Goal: Ask a question

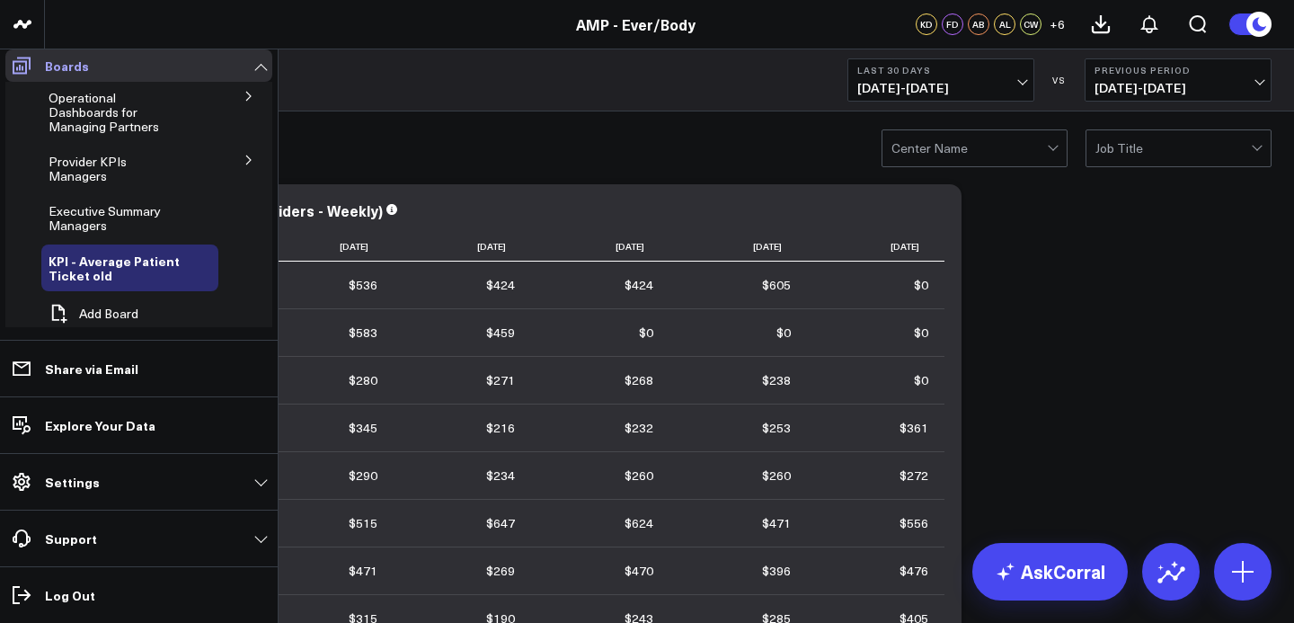
click at [29, 72] on icon at bounding box center [22, 66] width 18 height 17
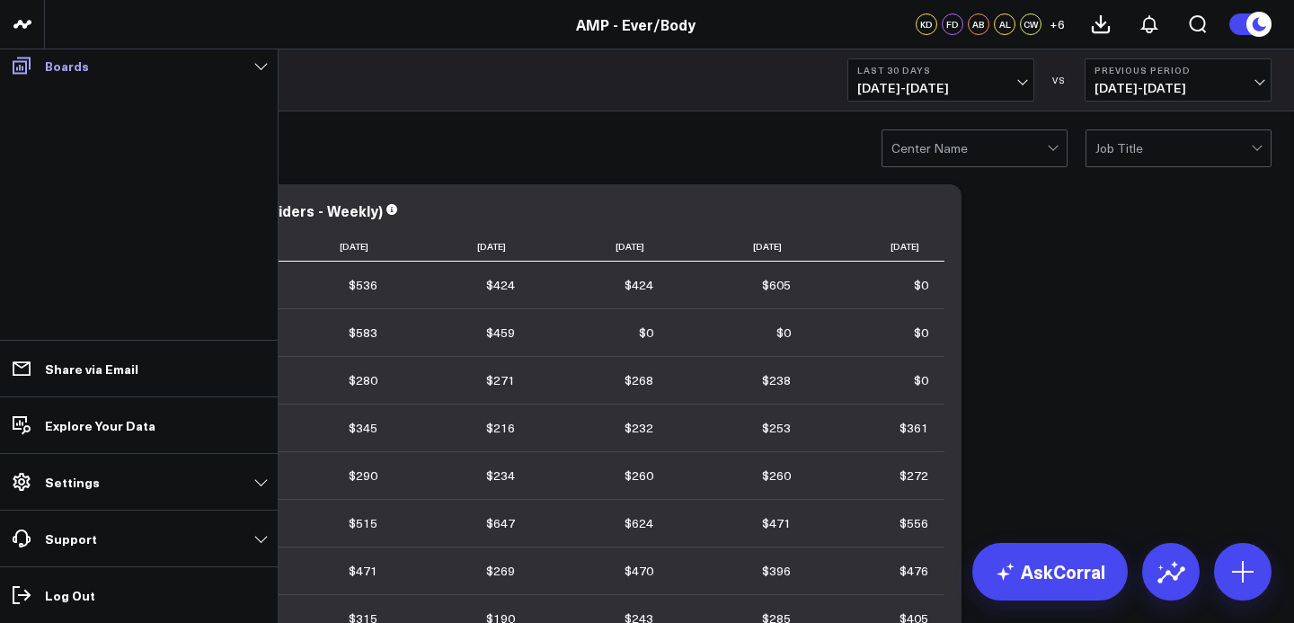
click at [27, 72] on icon at bounding box center [22, 66] width 22 height 22
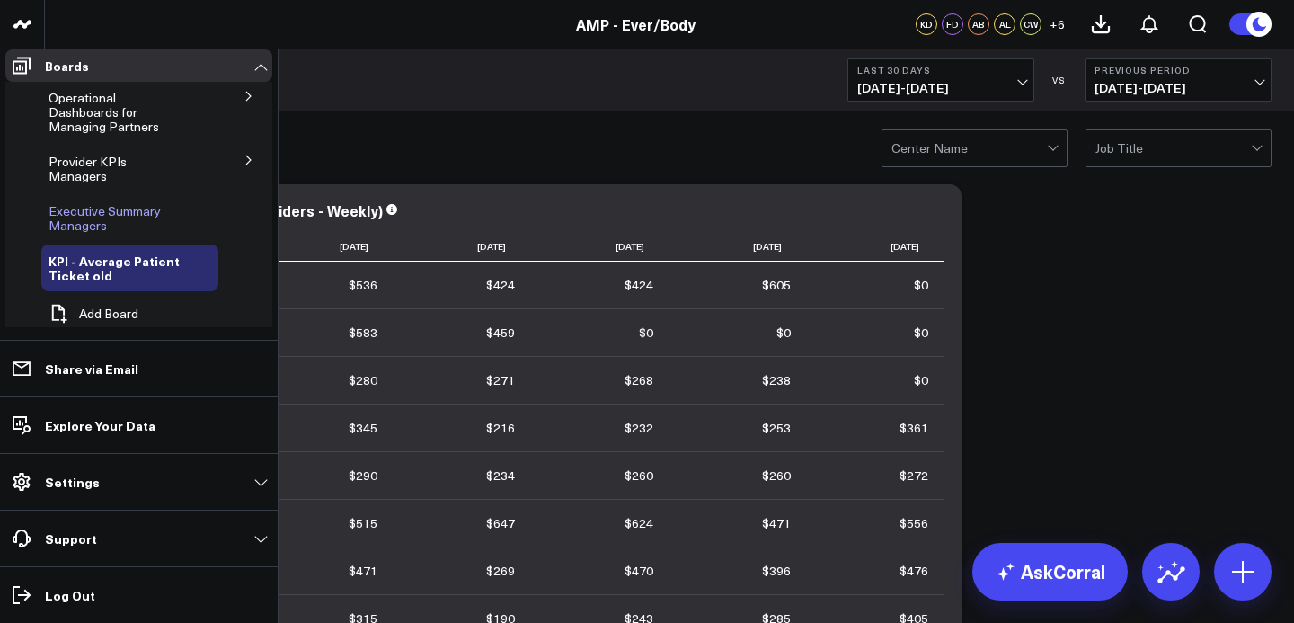
click at [129, 209] on span "Executive Summary Managers" at bounding box center [105, 217] width 112 height 31
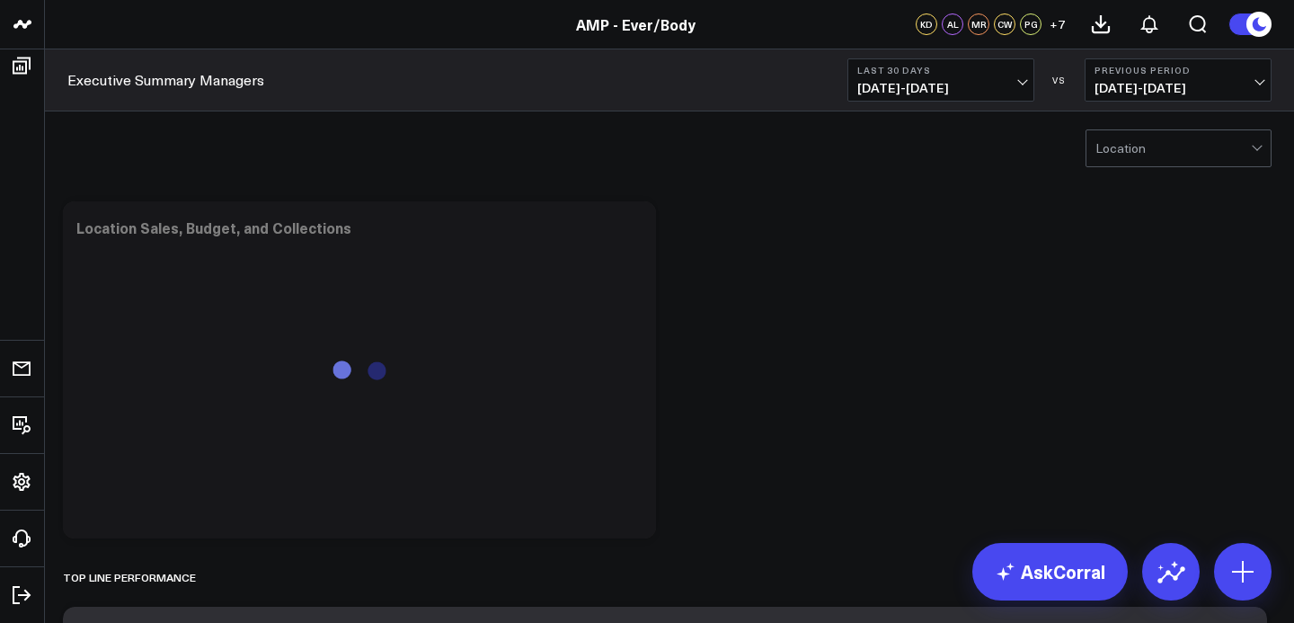
click at [967, 87] on span "[DATE] - [DATE]" at bounding box center [940, 88] width 167 height 14
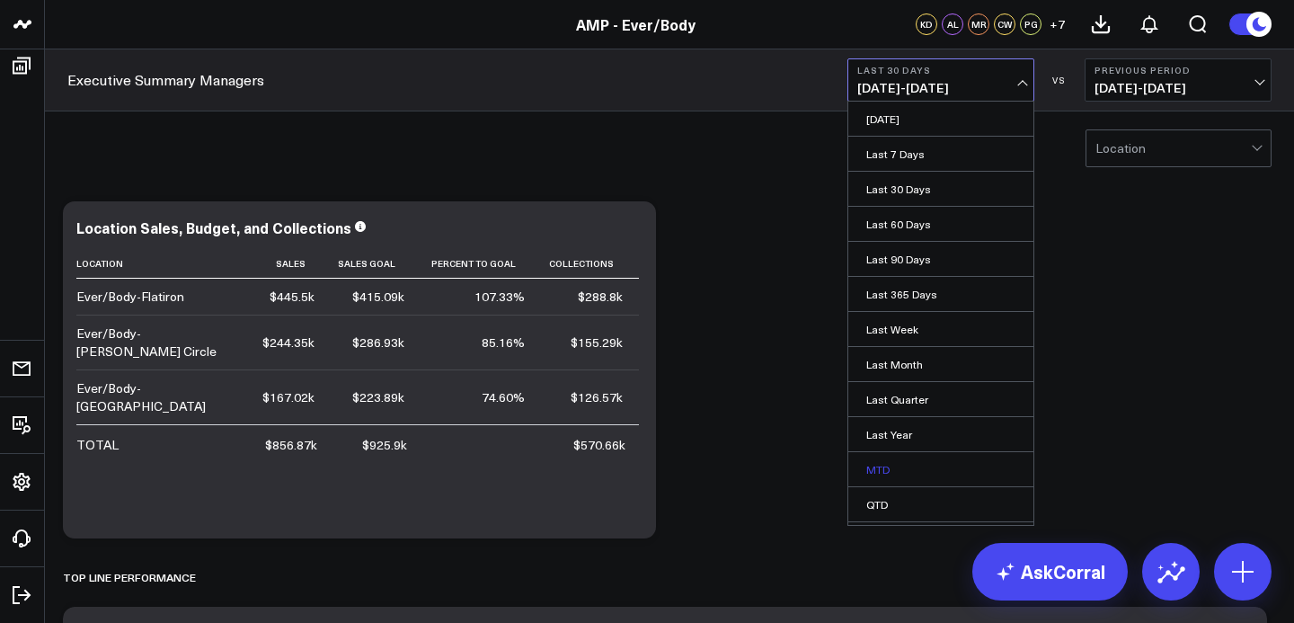
click at [892, 469] on link "MTD" at bounding box center [940, 469] width 185 height 34
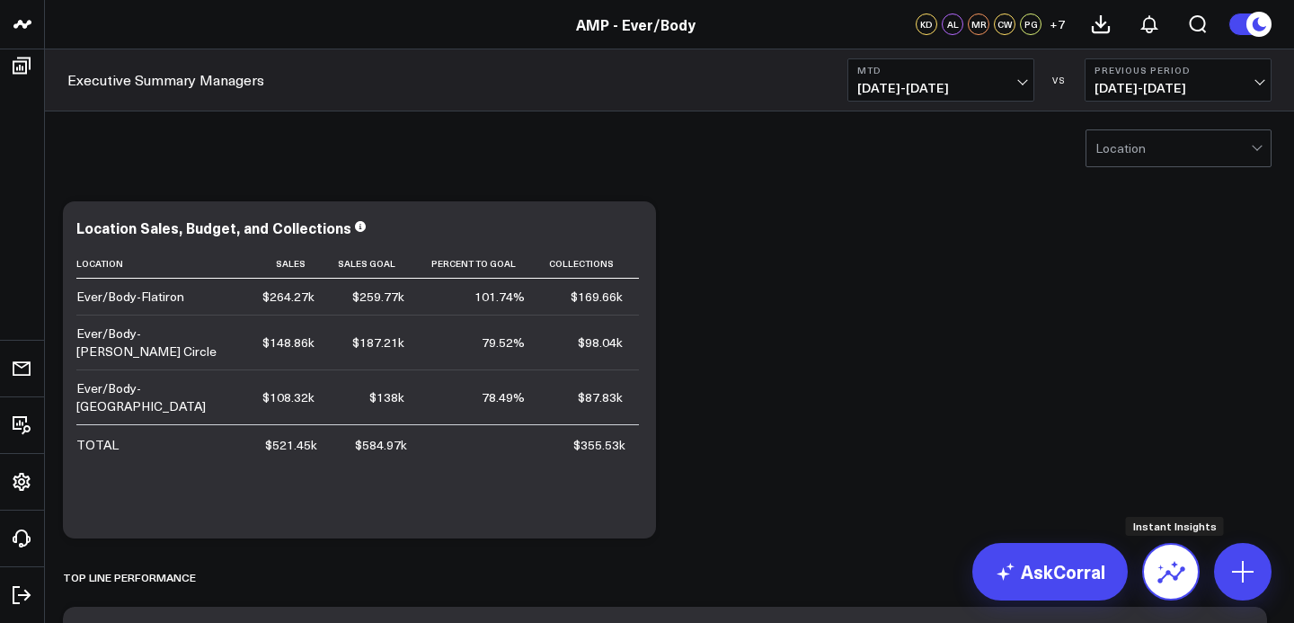
click at [1184, 586] on button at bounding box center [1171, 572] width 58 height 58
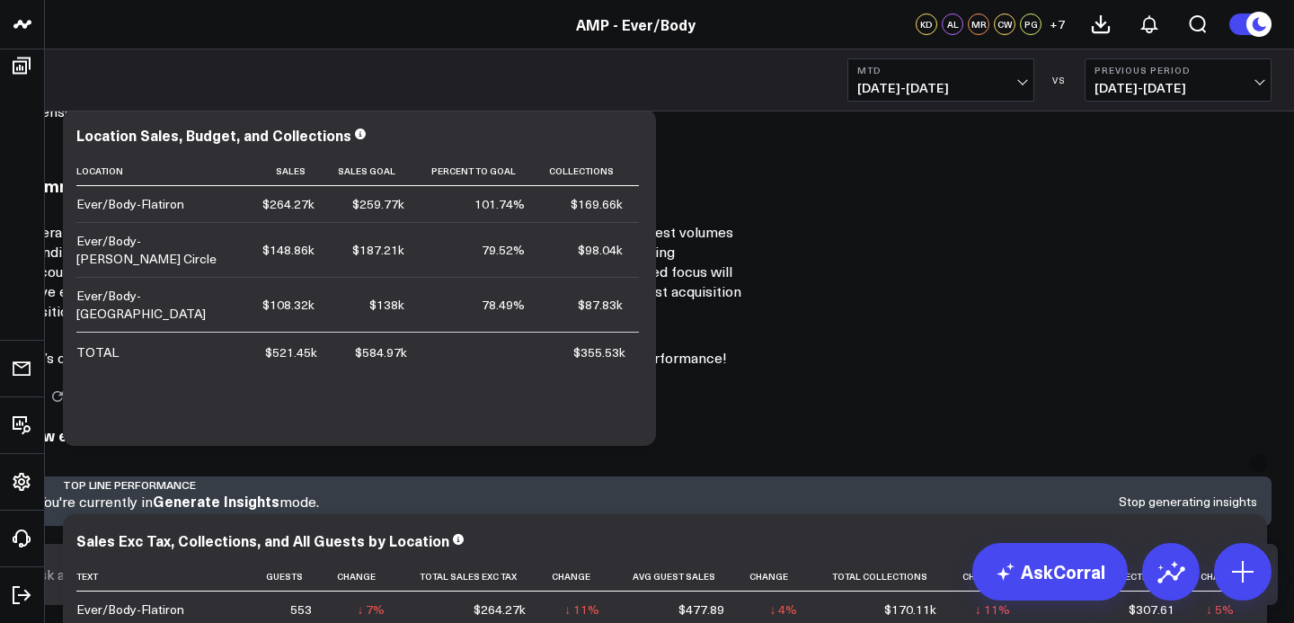
scroll to position [1210, 0]
click at [794, 590] on input "text" at bounding box center [632, 574] width 1214 height 32
type input "Utilization mtd flatiron"
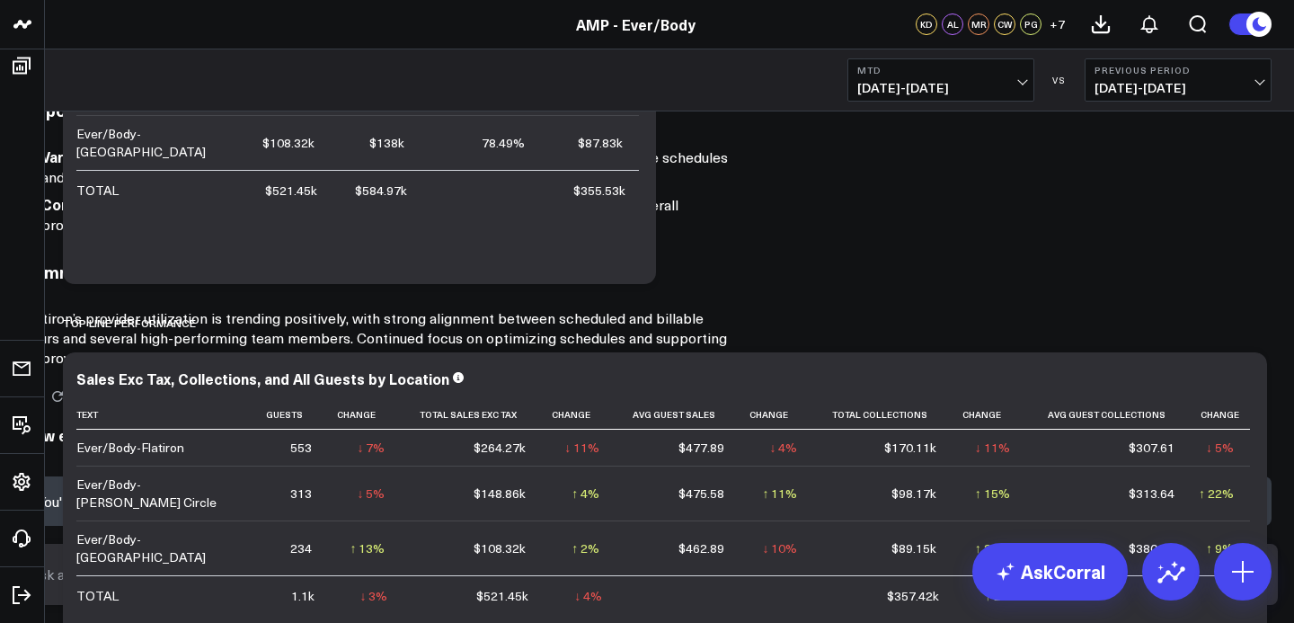
scroll to position [2588, 0]
click at [1230, 526] on div "You're currently in Generate Insights mode. Stop generating insights" at bounding box center [647, 500] width 1248 height 49
click at [1226, 508] on button "Stop generating insights" at bounding box center [1188, 501] width 138 height 13
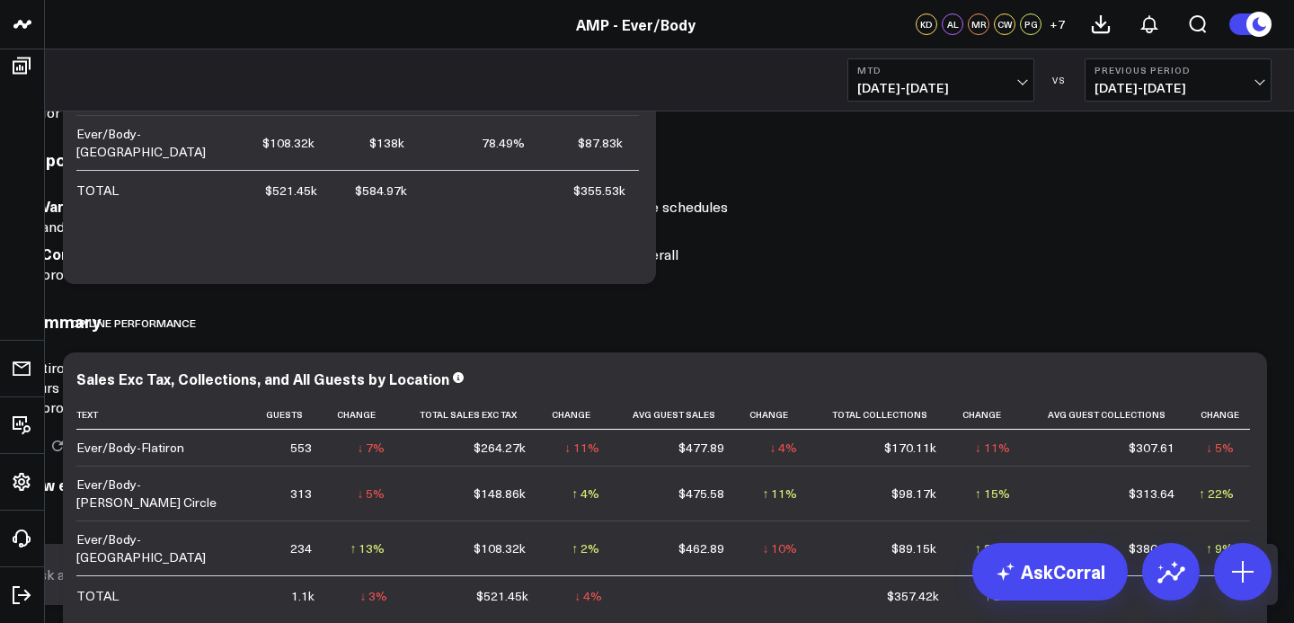
click at [943, 588] on input "text" at bounding box center [632, 574] width 1214 height 32
type input "Flatiron utilization mtd"
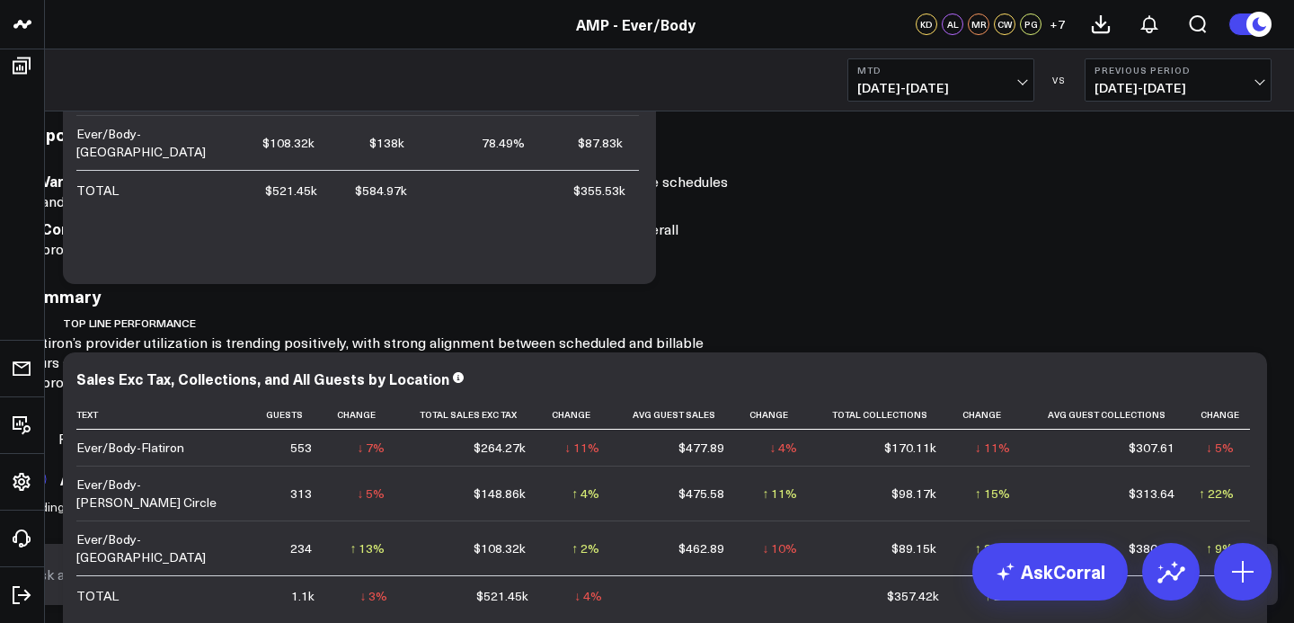
scroll to position [2565, 0]
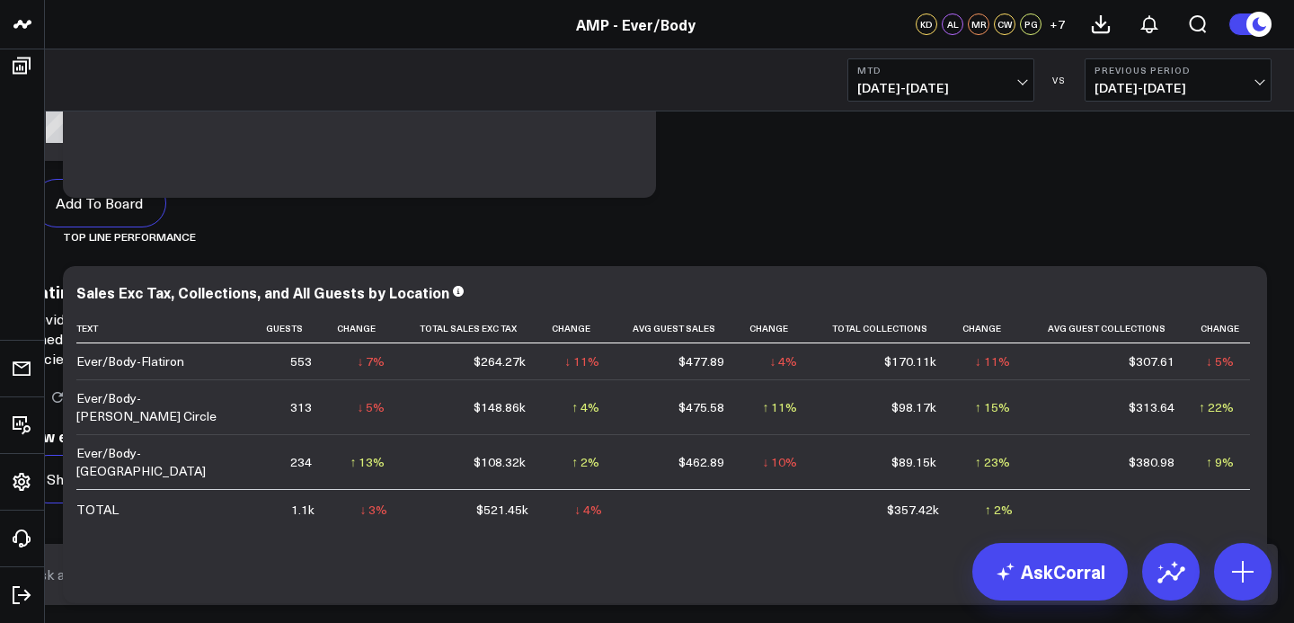
scroll to position [4077, 0]
click at [733, 589] on input "text" at bounding box center [632, 574] width 1214 height 32
type input "rebook rate flatiron mtd"
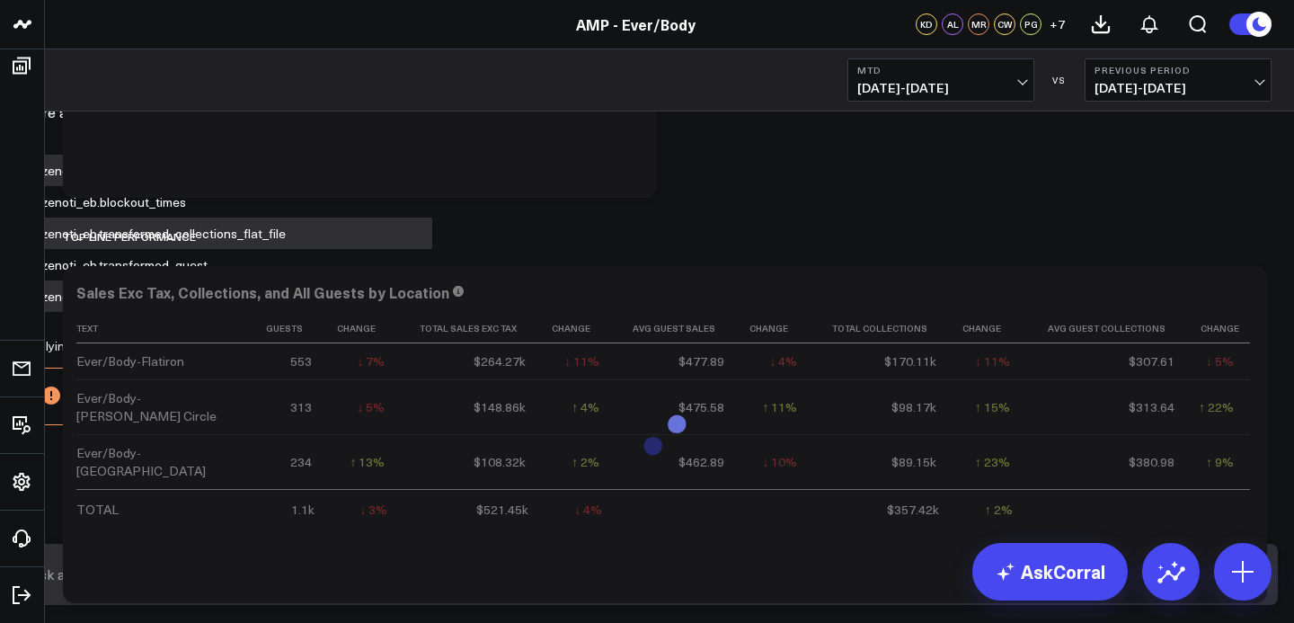
scroll to position [5604, 0]
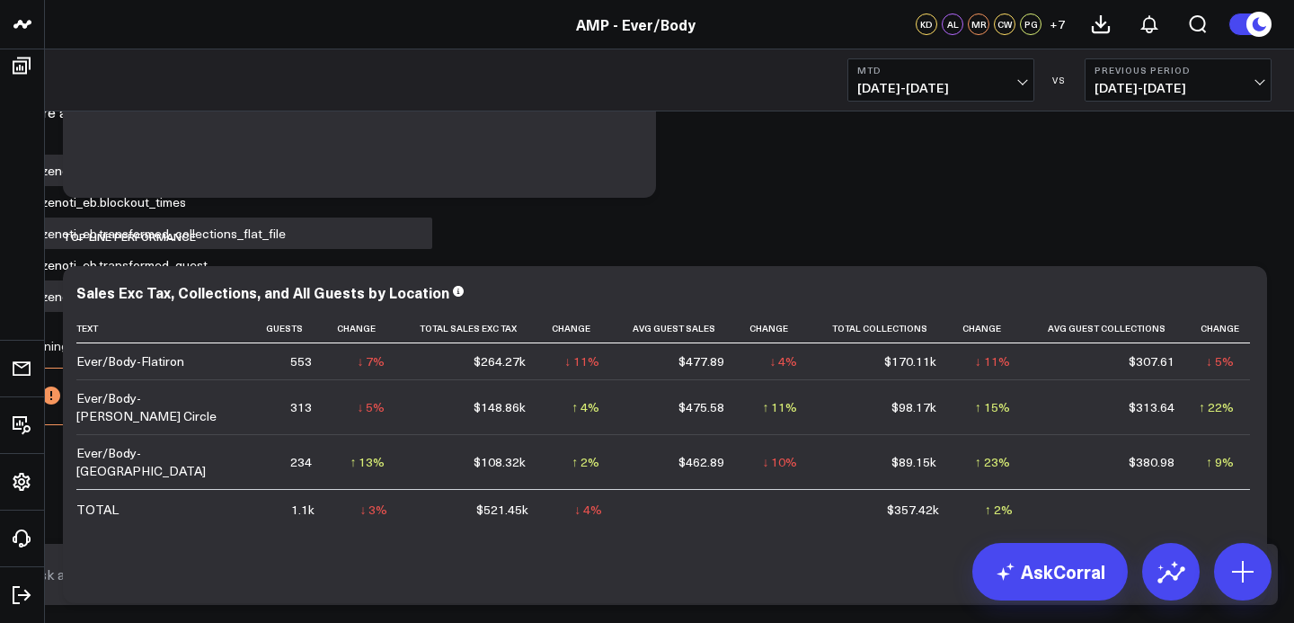
drag, startPoint x: 649, startPoint y: 198, endPoint x: 813, endPoint y: 184, distance: 165.0
click at [812, 622] on div at bounding box center [647, 623] width 1294 height 0
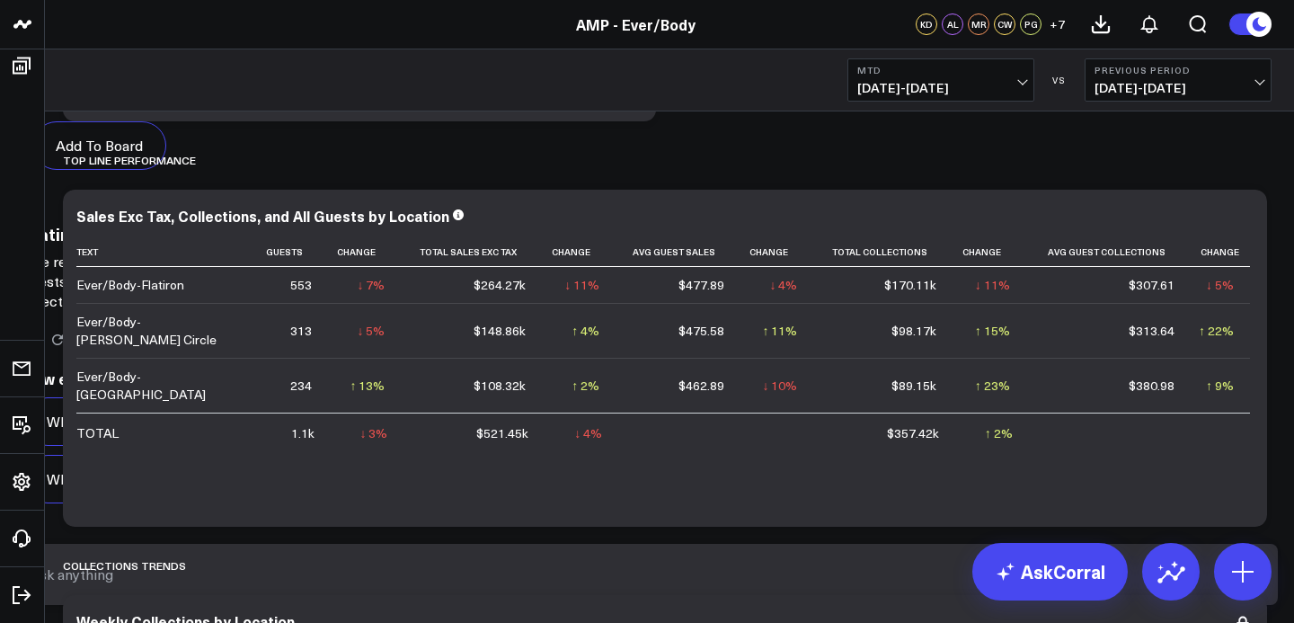
scroll to position [7433, 0]
click at [475, 503] on button "What is the average sales per guest at [GEOGRAPHIC_DATA]?" at bounding box center [249, 479] width 452 height 49
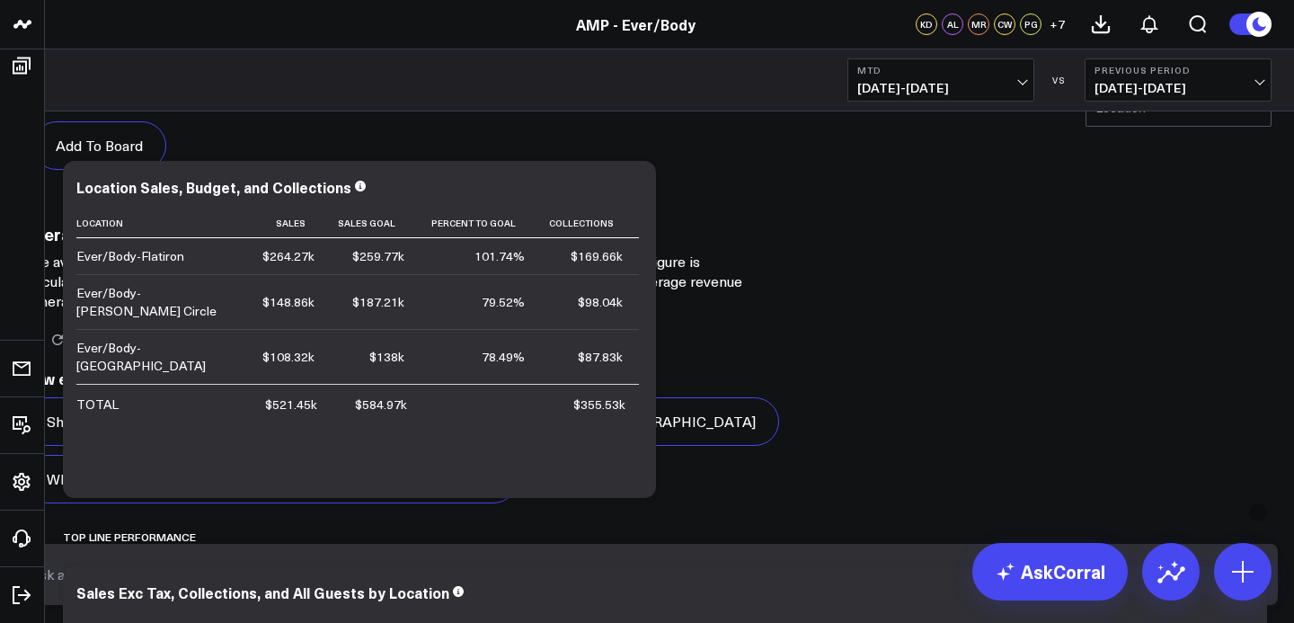
scroll to position [9459, 0]
click at [874, 590] on input "text" at bounding box center [632, 574] width 1214 height 32
type input "collections mtd flatiron"
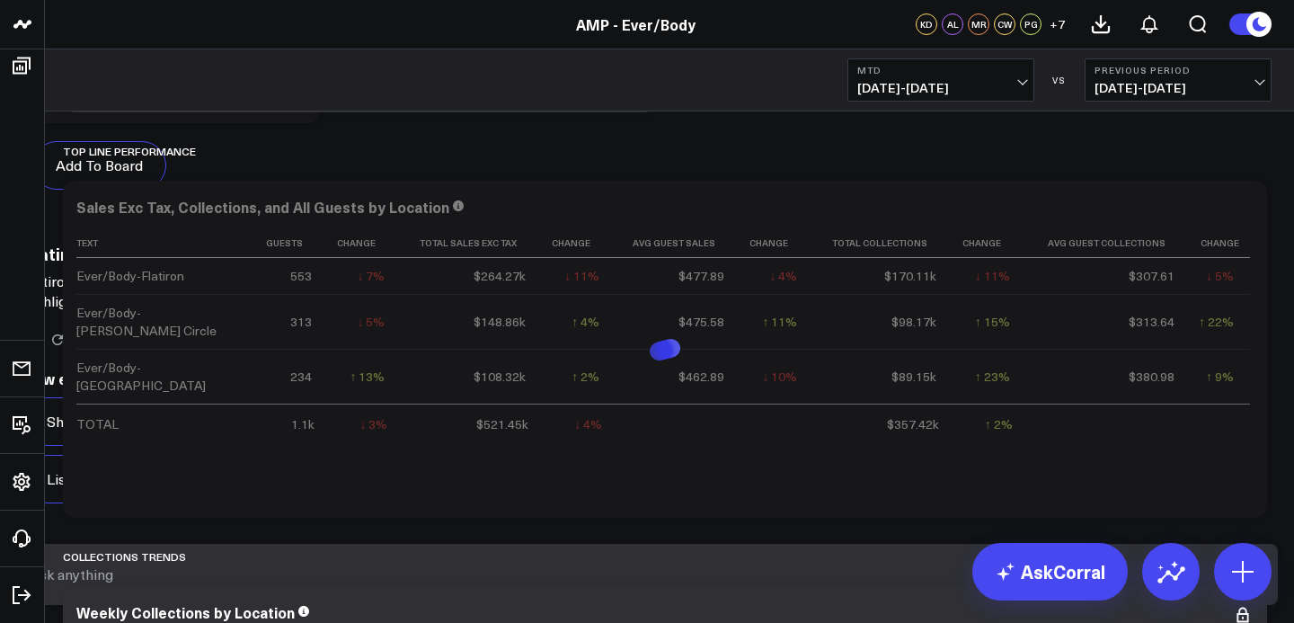
scroll to position [14705, 0]
drag, startPoint x: 812, startPoint y: 292, endPoint x: 657, endPoint y: 299, distance: 154.8
click at [657, 622] on div at bounding box center [647, 623] width 1294 height 0
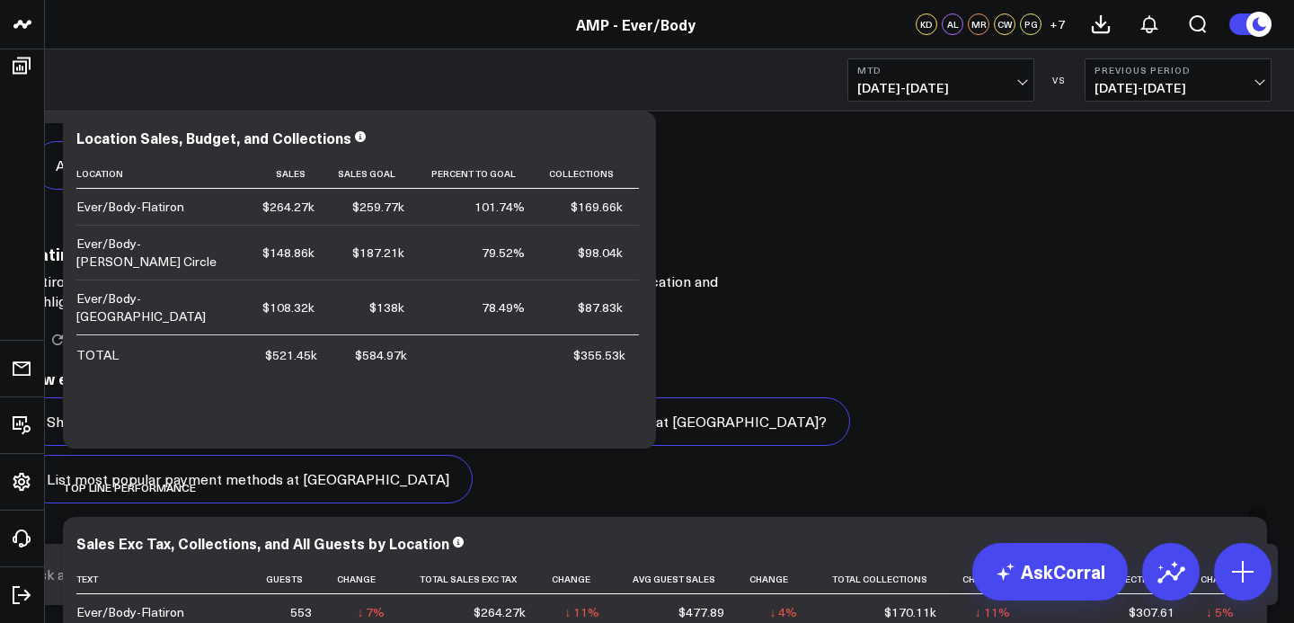
scroll to position [0, 0]
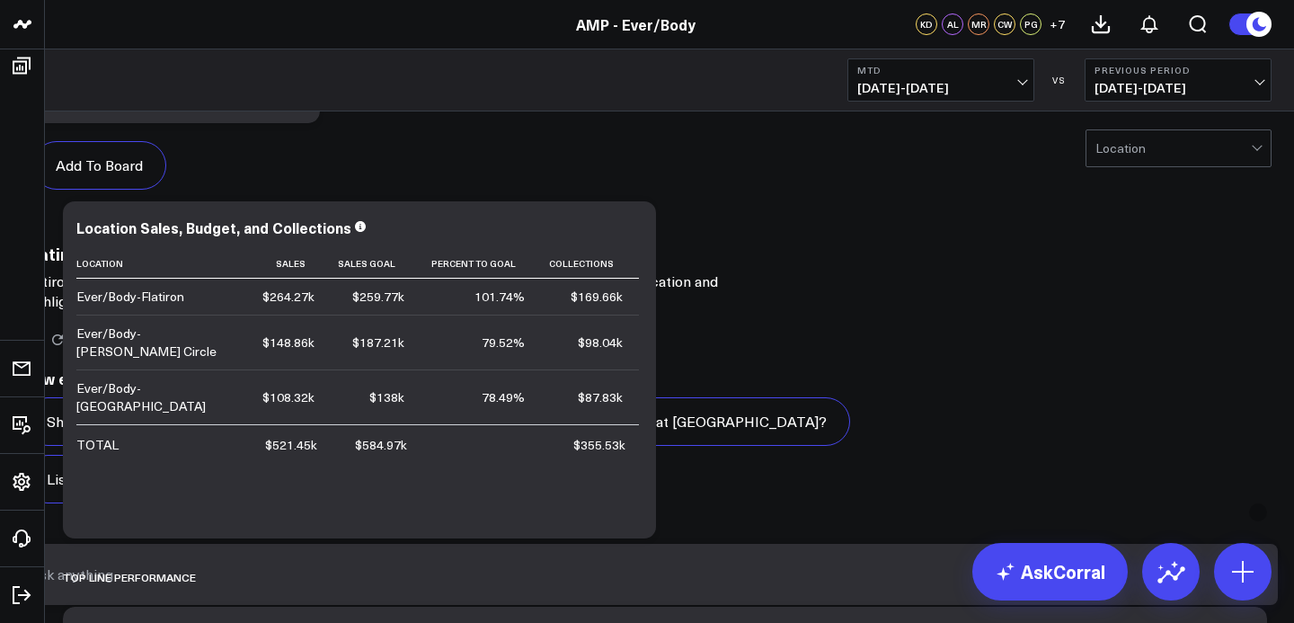
click at [733, 590] on input "text" at bounding box center [632, 574] width 1214 height 32
type input "sales mtd flatiron"
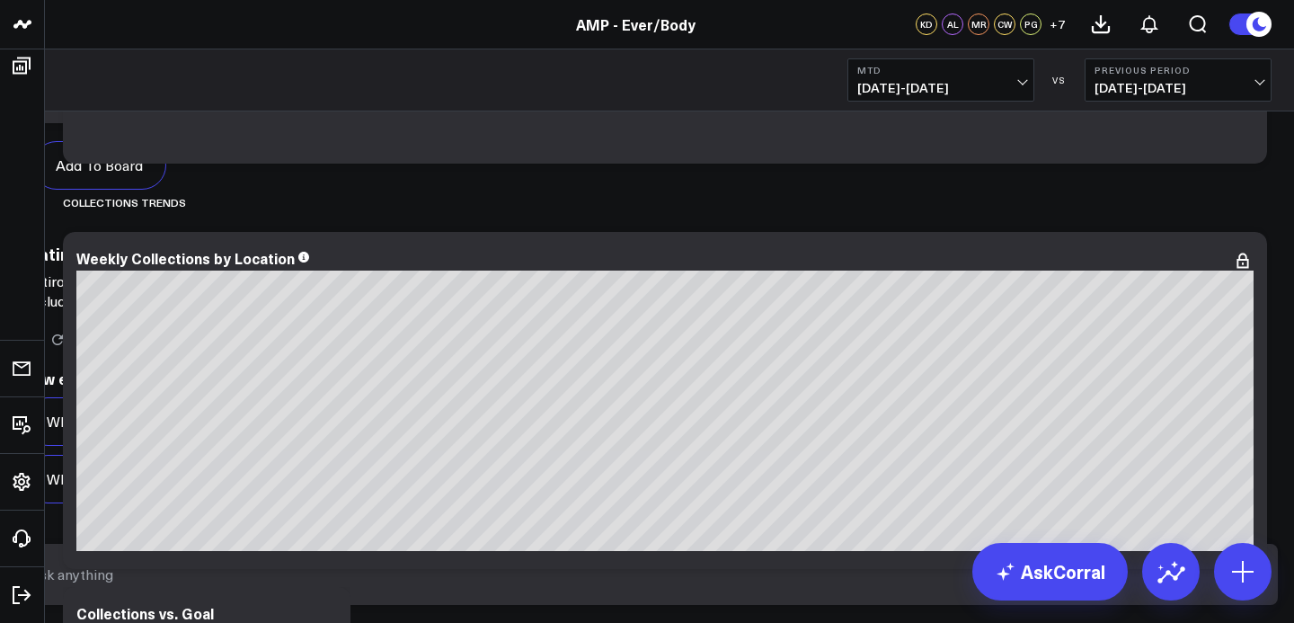
scroll to position [10111, 0]
